Goal: Transaction & Acquisition: Purchase product/service

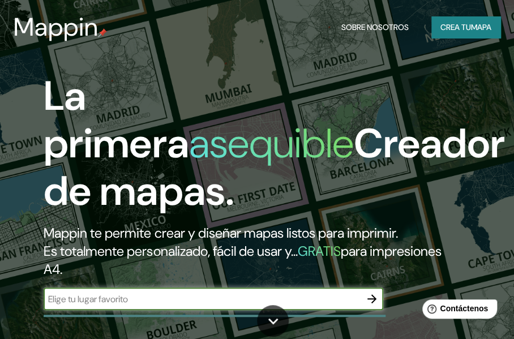
click at [203, 302] on input "text" at bounding box center [202, 299] width 317 height 13
type input "UNCION MILLA8"
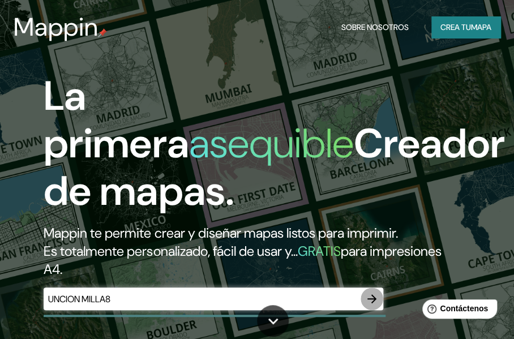
drag, startPoint x: 367, startPoint y: 297, endPoint x: 55, endPoint y: 24, distance: 414.0
click at [367, 297] on icon "button" at bounding box center [372, 299] width 14 height 14
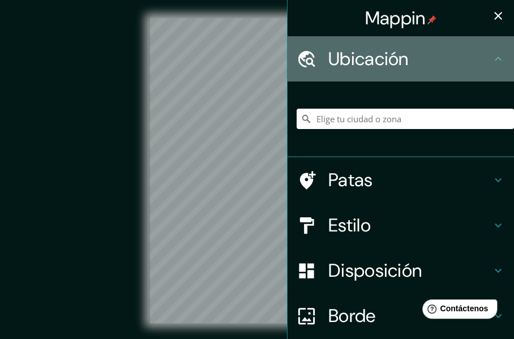
click at [357, 62] on font "Ubicación" at bounding box center [368, 59] width 80 height 24
click at [449, 52] on h4 "Ubicación" at bounding box center [409, 59] width 163 height 23
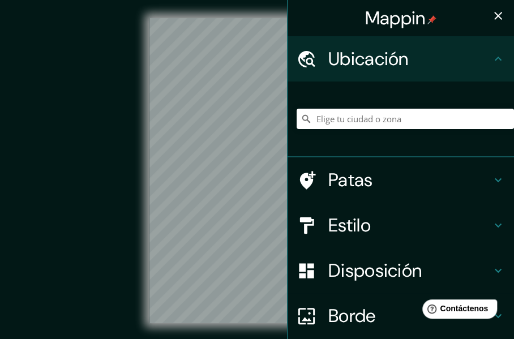
click at [491, 11] on icon "button" at bounding box center [498, 16] width 14 height 14
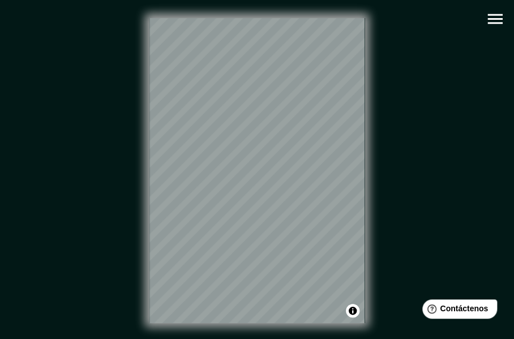
click at [375, 169] on div "© Mapbox © OpenStreetMap Improve this map" at bounding box center [256, 170] width 463 height 305
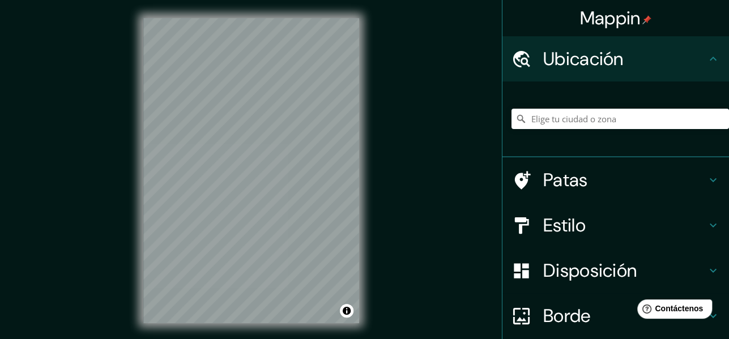
click at [513, 182] on font "Patas" at bounding box center [565, 180] width 45 height 24
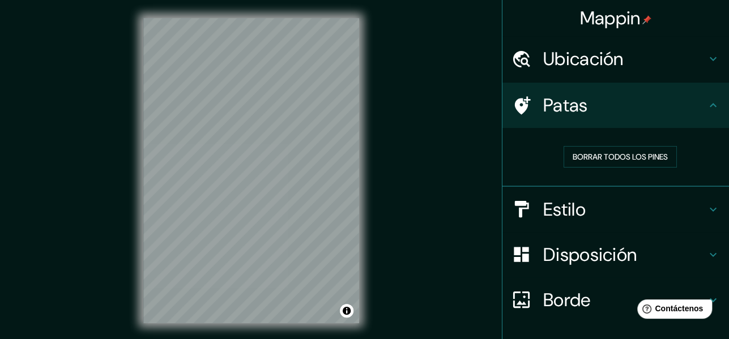
click at [440, 159] on div "© Mapbox © OpenStreetMap Improve this map" at bounding box center [251, 170] width 656 height 305
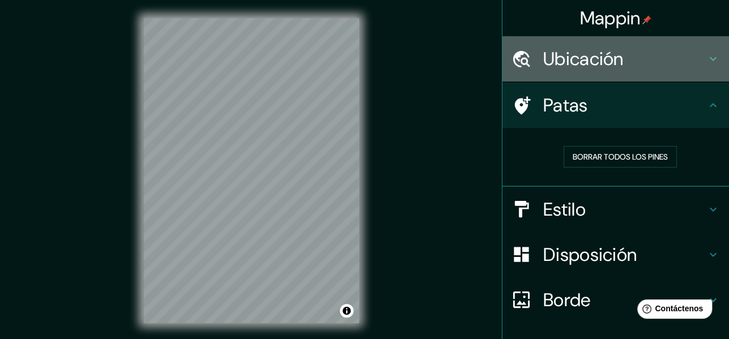
click at [513, 60] on font "Ubicación" at bounding box center [583, 59] width 80 height 24
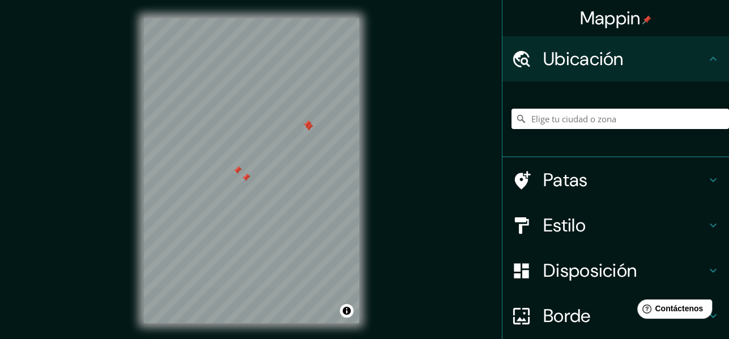
click at [306, 128] on div at bounding box center [306, 124] width 9 height 9
click at [306, 127] on div at bounding box center [308, 127] width 9 height 9
click at [238, 170] on div at bounding box center [237, 170] width 9 height 9
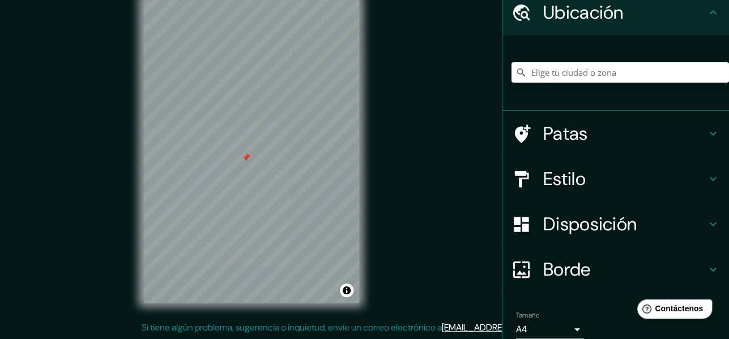
scroll to position [93, 0]
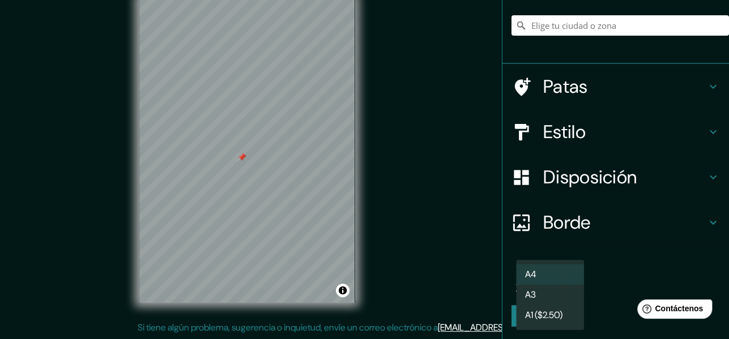
click at [513, 286] on body "Mappin Ubicación Patas Estilo Disposición Borde Elige un borde. Consejo : puede…" at bounding box center [364, 149] width 729 height 339
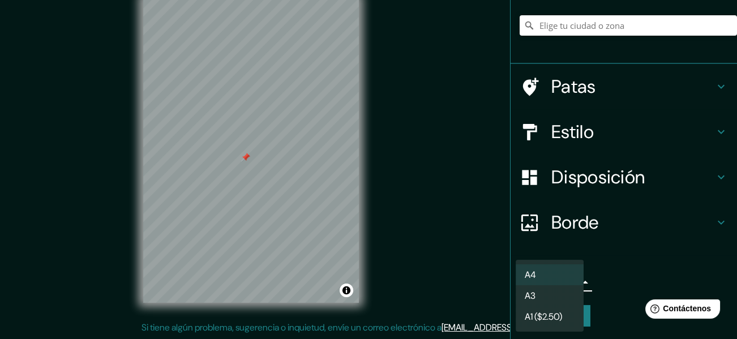
click at [513, 300] on li "A3" at bounding box center [550, 295] width 68 height 21
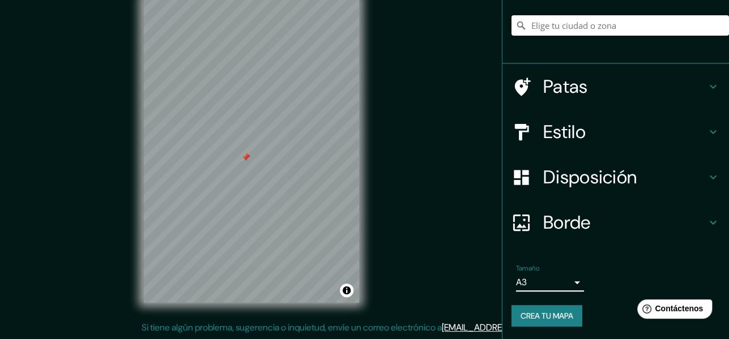
click at [513, 286] on body "Mappin Ubicación Patas Estilo Disposición Borde Elige un borde. Consejo : puede…" at bounding box center [364, 149] width 729 height 339
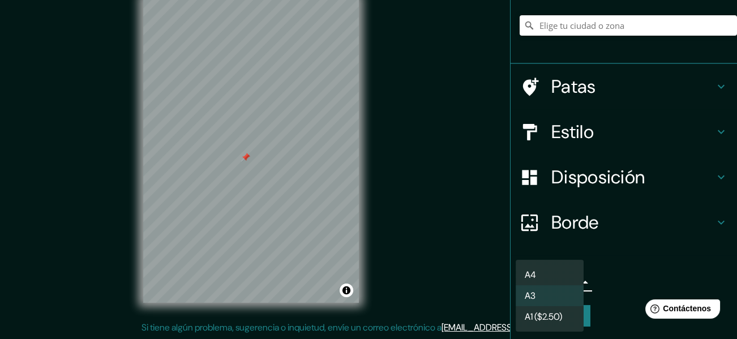
click at [513, 281] on li "A4" at bounding box center [550, 274] width 68 height 21
type input "single"
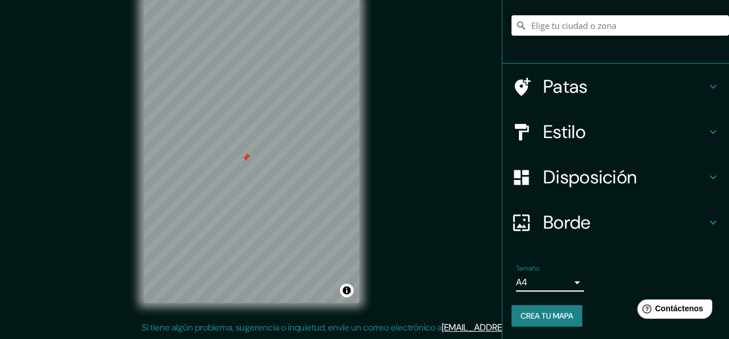
click at [513, 313] on font "Crea tu mapa" at bounding box center [546, 316] width 53 height 10
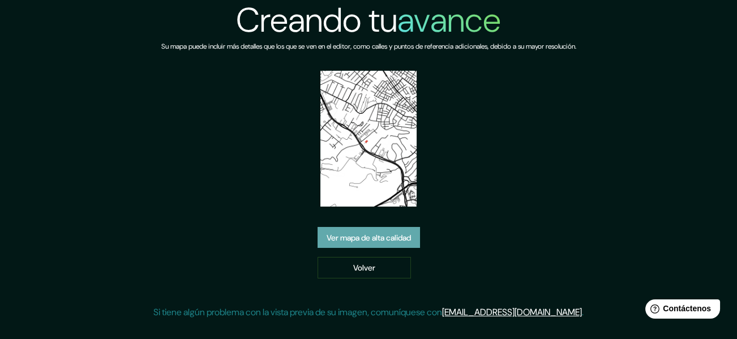
click at [375, 242] on font "Ver mapa de alta calidad" at bounding box center [369, 238] width 84 height 10
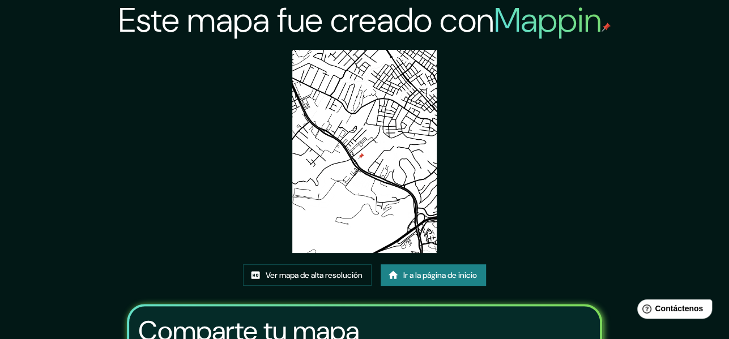
click at [366, 167] on img at bounding box center [364, 151] width 144 height 203
